Goal: Task Accomplishment & Management: Use online tool/utility

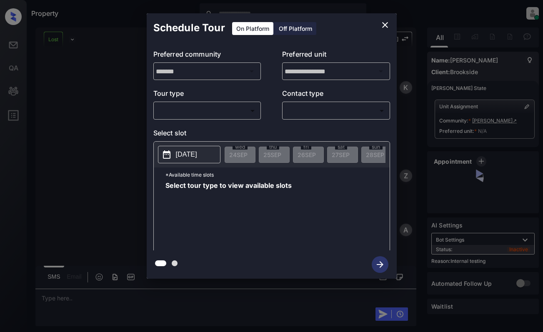
scroll to position [2584, 0]
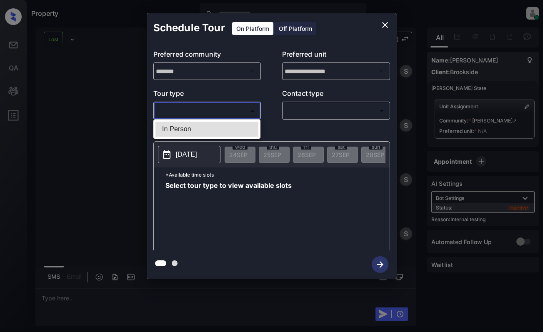
click at [221, 110] on body "Property Dominic Ceralde Online Set yourself offline Set yourself on break Prof…" at bounding box center [271, 166] width 543 height 332
click at [386, 26] on div at bounding box center [271, 166] width 543 height 332
click at [182, 115] on body "Property Dominic Ceralde Online Set yourself offline Set yourself on break Prof…" at bounding box center [271, 166] width 543 height 332
click at [385, 22] on div at bounding box center [271, 166] width 543 height 332
click at [381, 21] on icon "close" at bounding box center [385, 25] width 10 height 10
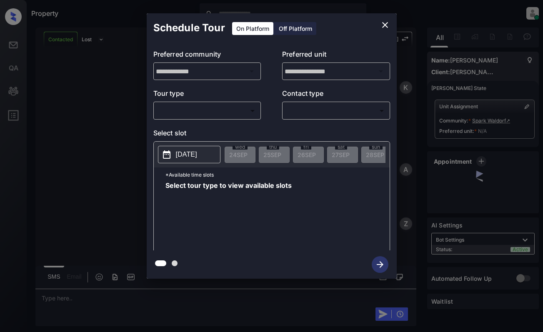
scroll to position [500, 0]
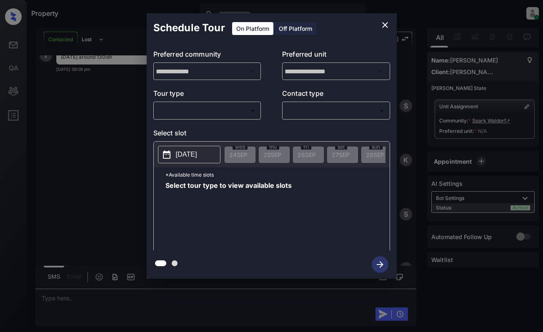
click at [193, 111] on body "Property Dominic Ceralde Online Set yourself offline Set yourself on break Prof…" at bounding box center [271, 166] width 543 height 332
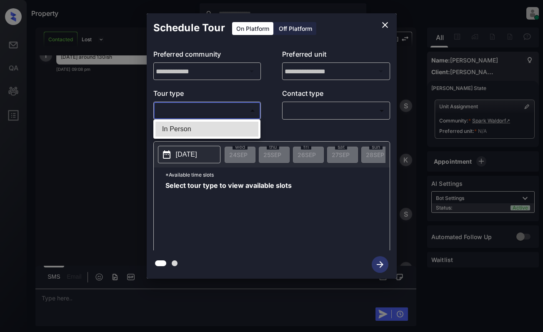
click at [206, 125] on li "In Person" at bounding box center [206, 129] width 103 height 15
type input "********"
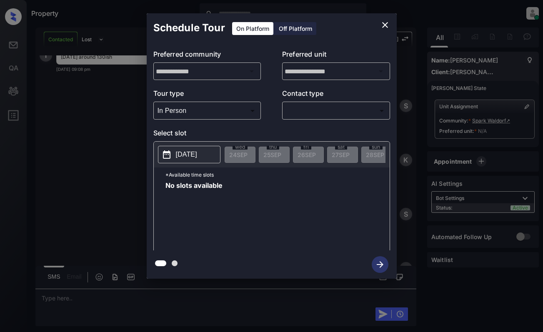
click at [197, 150] on p "[DATE]" at bounding box center [186, 154] width 21 height 10
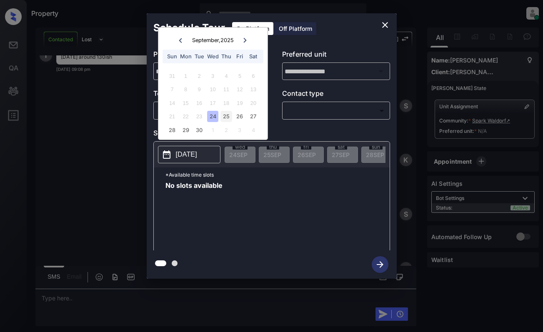
click at [228, 115] on div "25" at bounding box center [225, 116] width 11 height 11
click at [241, 115] on div "26" at bounding box center [239, 116] width 11 height 11
click at [384, 23] on icon "close" at bounding box center [385, 25] width 10 height 10
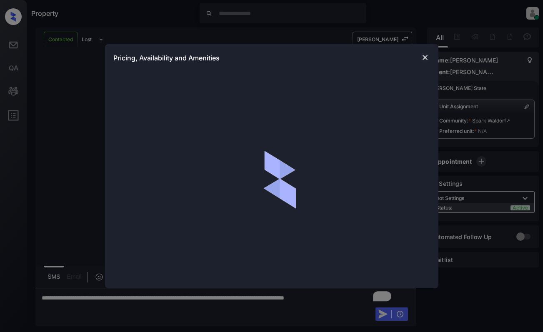
scroll to position [500, 0]
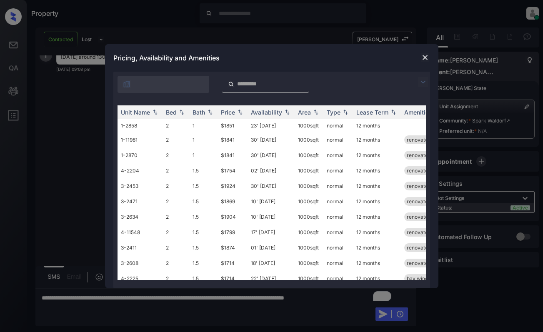
click at [423, 58] on img at bounding box center [425, 57] width 8 height 8
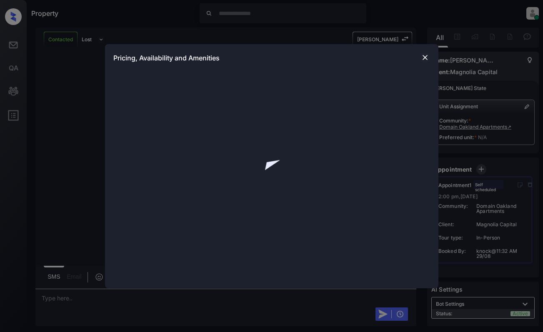
scroll to position [2656, 0]
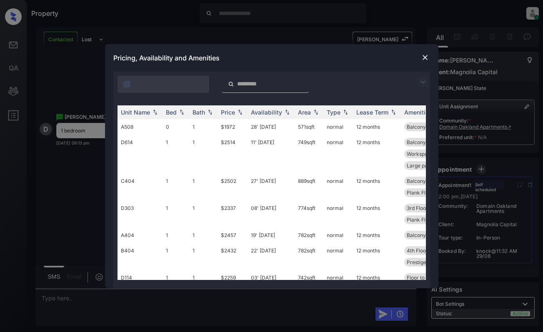
click at [423, 84] on img at bounding box center [423, 82] width 10 height 10
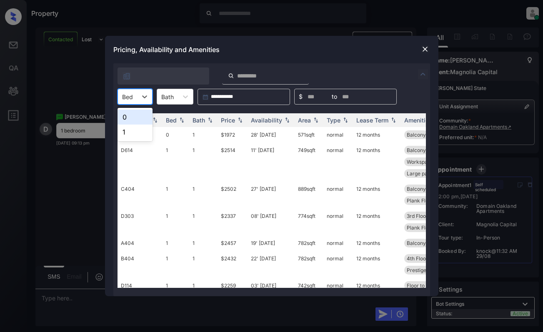
click at [130, 95] on div at bounding box center [127, 96] width 11 height 9
drag, startPoint x: 137, startPoint y: 132, endPoint x: 200, endPoint y: 130, distance: 62.9
click at [137, 133] on div "1" at bounding box center [134, 131] width 35 height 15
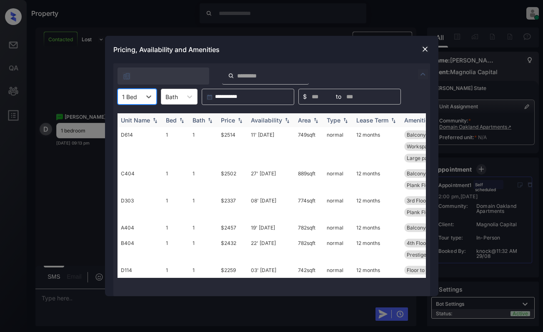
click at [230, 122] on div "Price" at bounding box center [228, 120] width 14 height 7
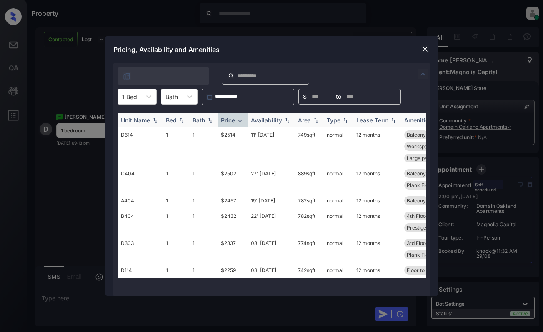
click at [230, 122] on div "Price" at bounding box center [228, 120] width 14 height 7
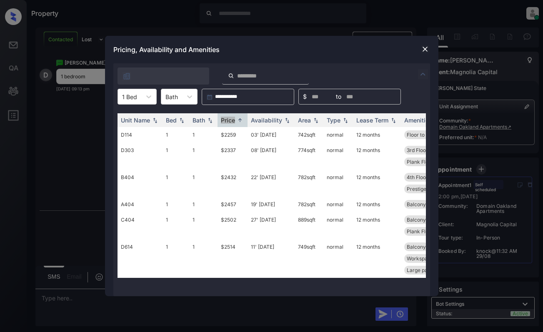
scroll to position [2710, 0]
click at [426, 50] on img at bounding box center [425, 49] width 8 height 8
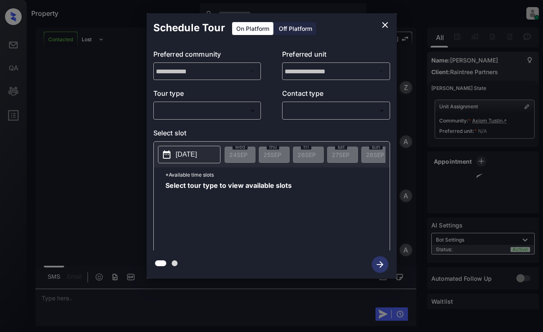
scroll to position [490, 0]
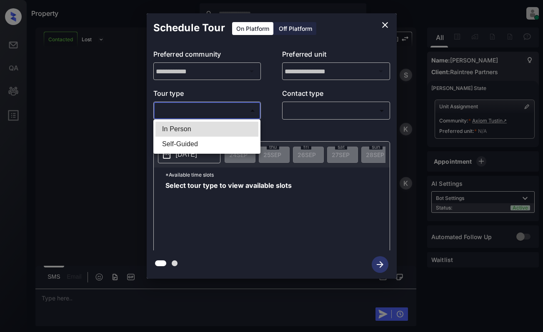
click at [221, 115] on body "Property [PERSON_NAME] Online Set yourself offline Set yourself on break Profil…" at bounding box center [271, 166] width 543 height 332
click at [385, 23] on div at bounding box center [271, 166] width 543 height 332
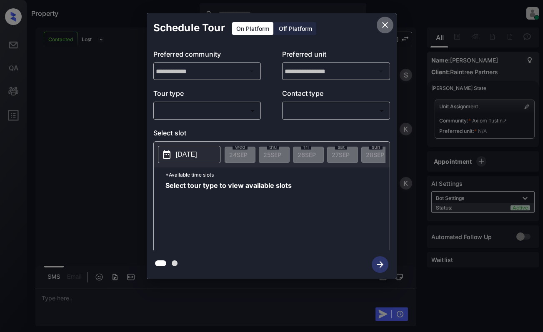
click at [381, 24] on icon "close" at bounding box center [385, 25] width 10 height 10
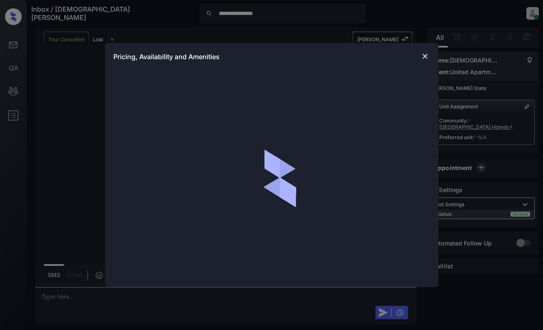
scroll to position [1056, 0]
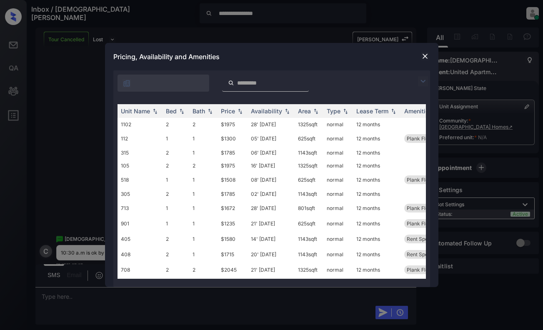
click at [423, 56] on img at bounding box center [425, 56] width 8 height 8
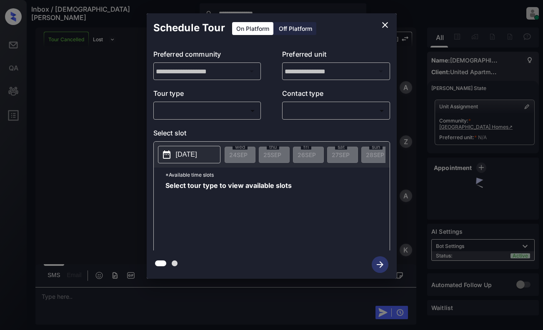
scroll to position [1056, 0]
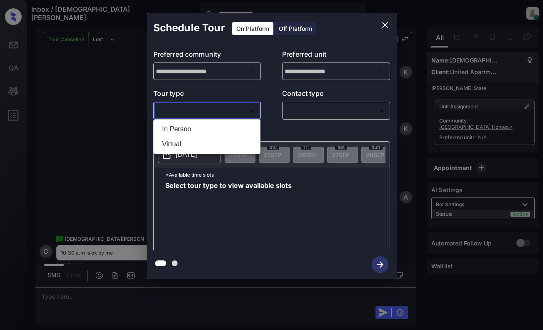
click at [201, 110] on body "**********" at bounding box center [271, 165] width 543 height 330
click at [201, 142] on li "Virtual" at bounding box center [206, 144] width 103 height 15
type input "*******"
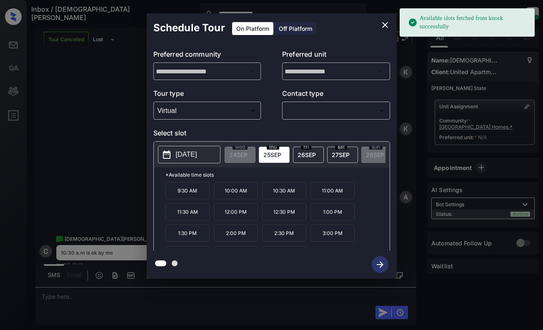
click at [272, 149] on span "thu" at bounding box center [272, 146] width 12 height 5
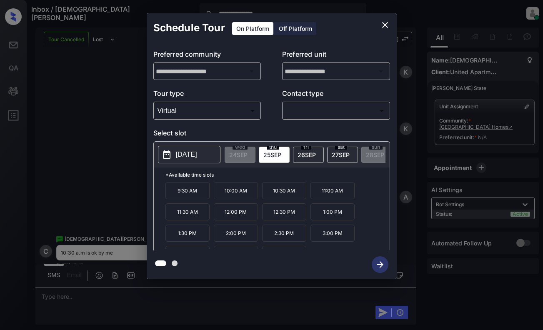
click at [388, 27] on icon "close" at bounding box center [385, 25] width 10 height 10
